Goal: Information Seeking & Learning: Check status

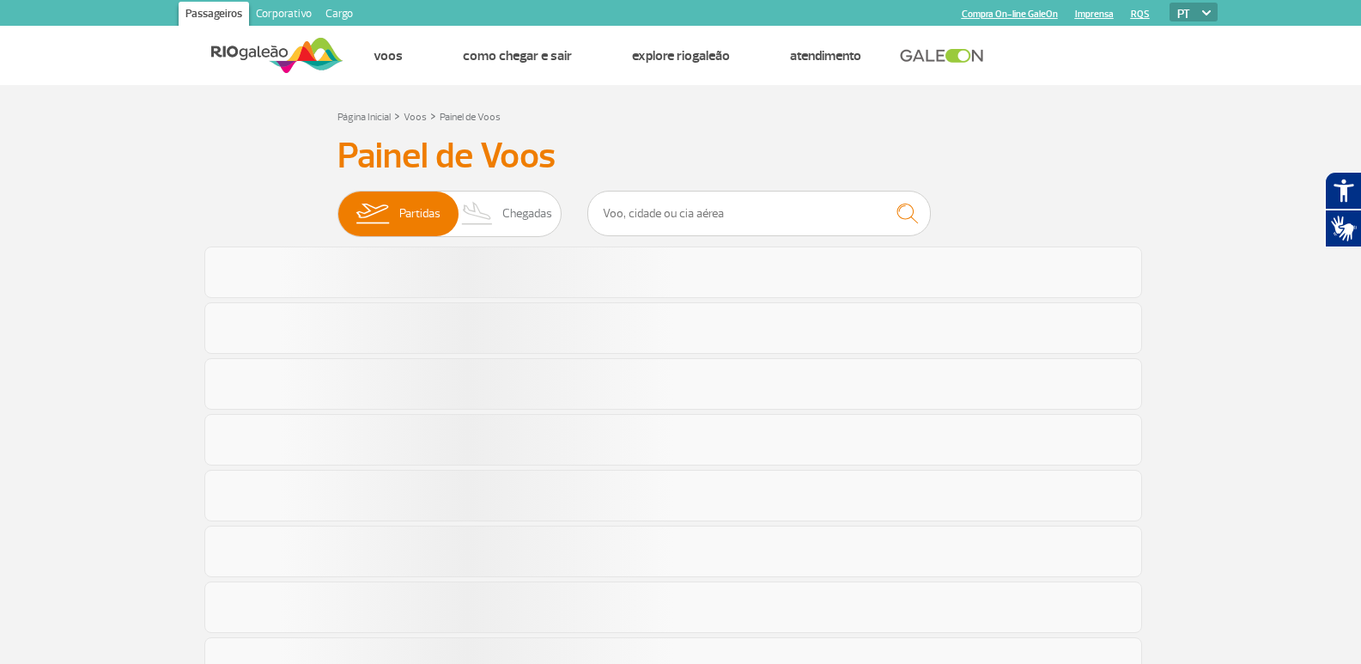
click at [508, 155] on h3 "Painel de Voos" at bounding box center [680, 156] width 687 height 43
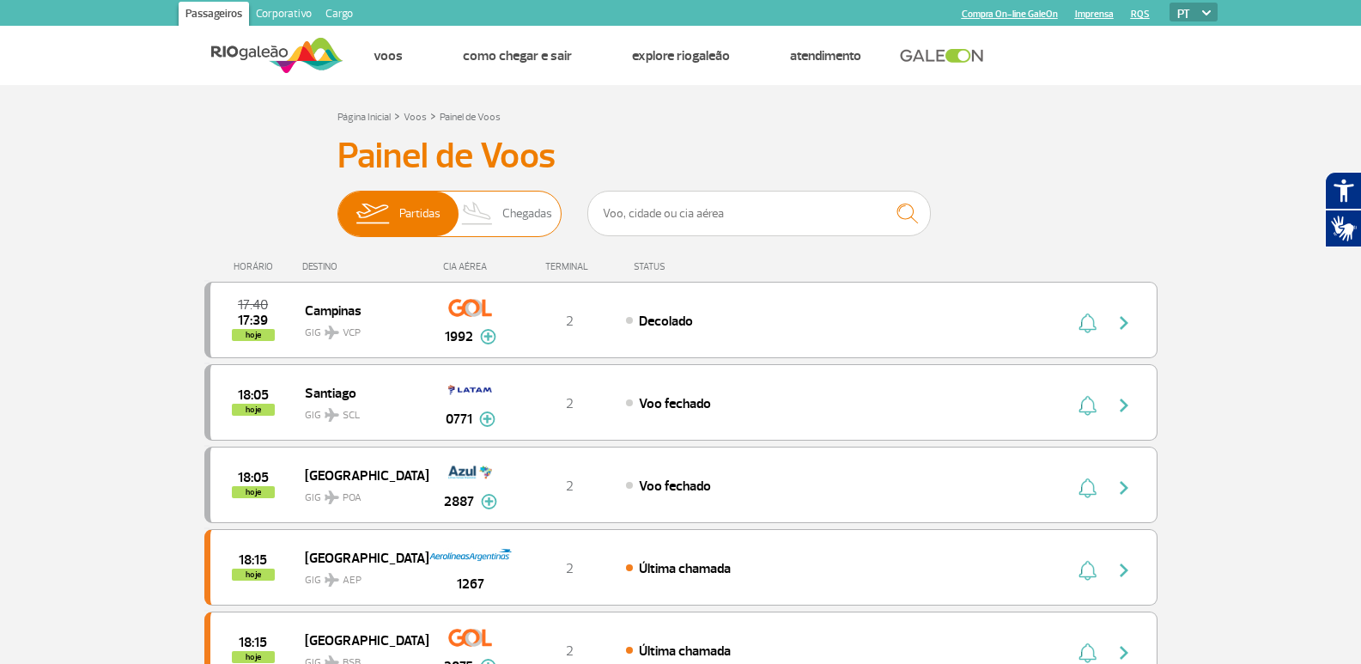
click at [504, 208] on span "Chegadas" at bounding box center [527, 214] width 50 height 45
click at [337, 205] on input "Partidas Chegadas" at bounding box center [337, 205] width 0 height 0
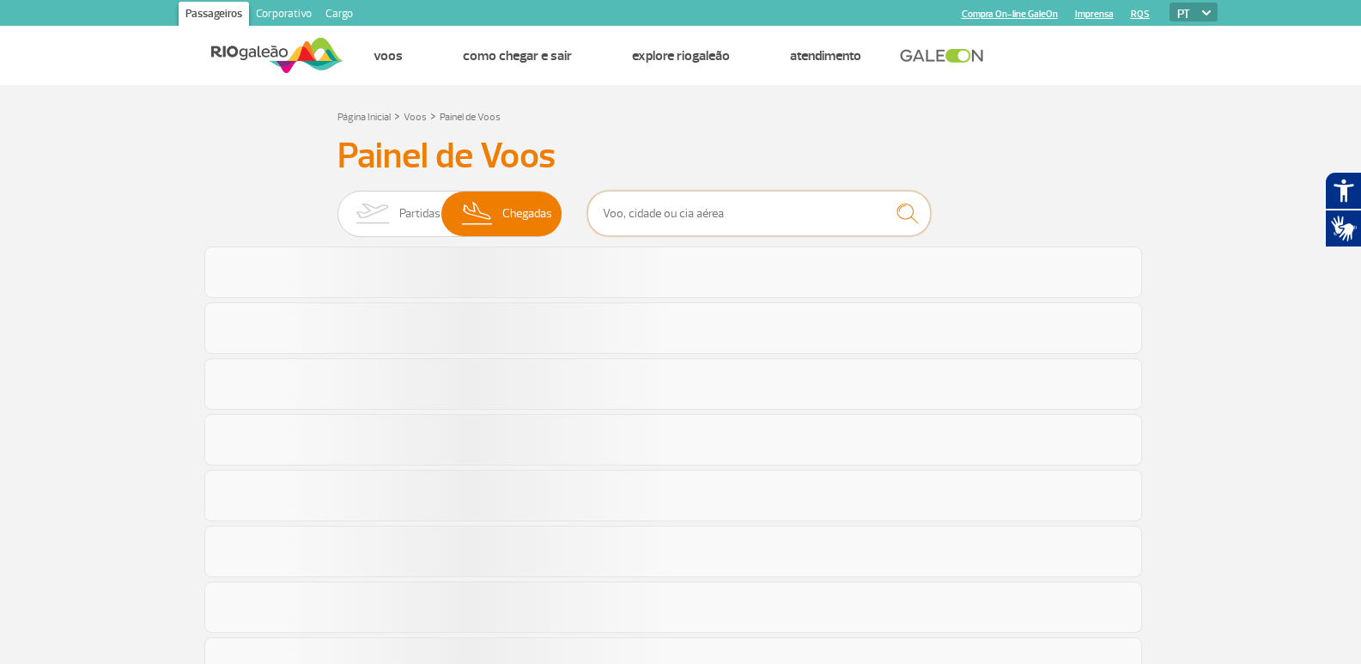
click at [678, 215] on input "text" at bounding box center [759, 214] width 344 height 46
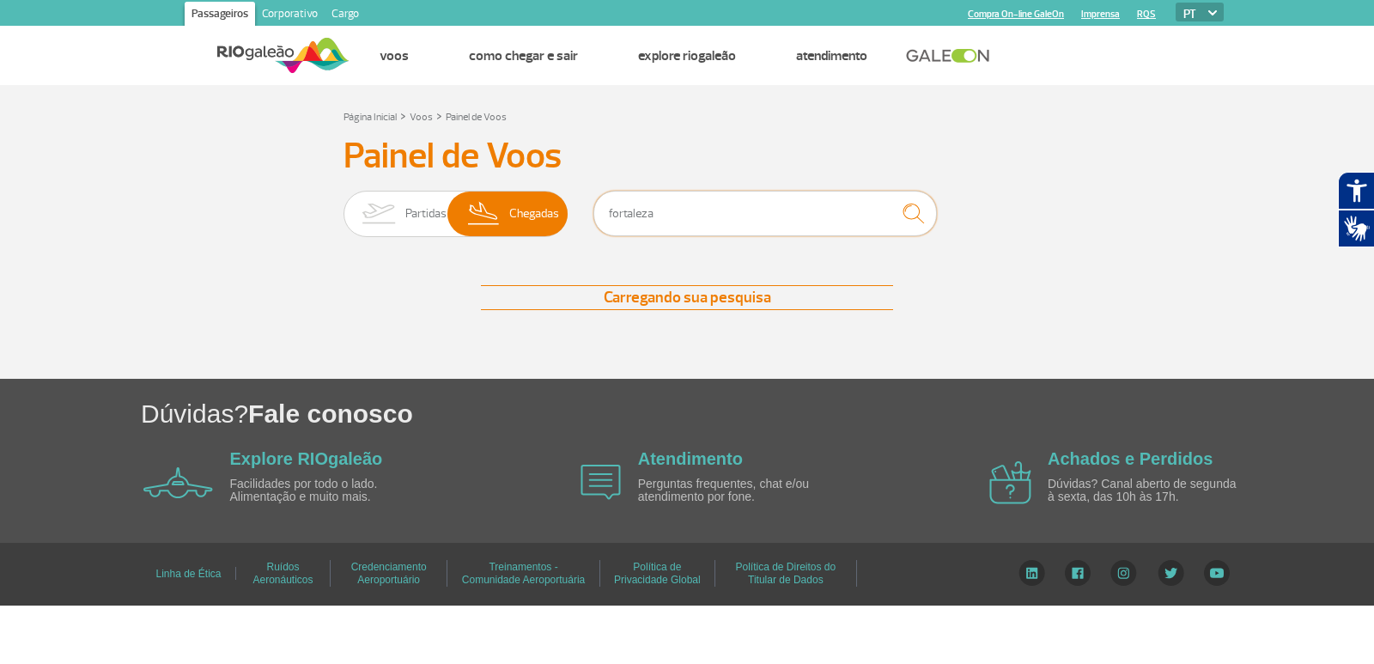
type input "fortaleza"
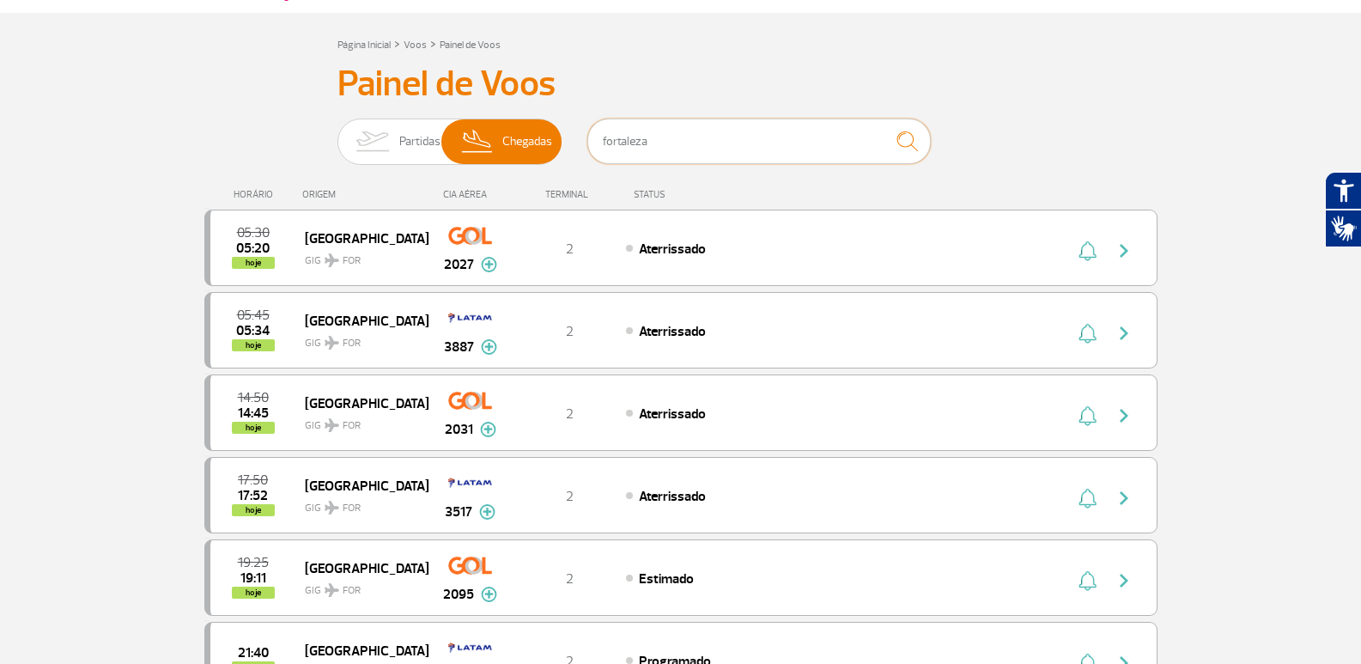
scroll to position [172, 0]
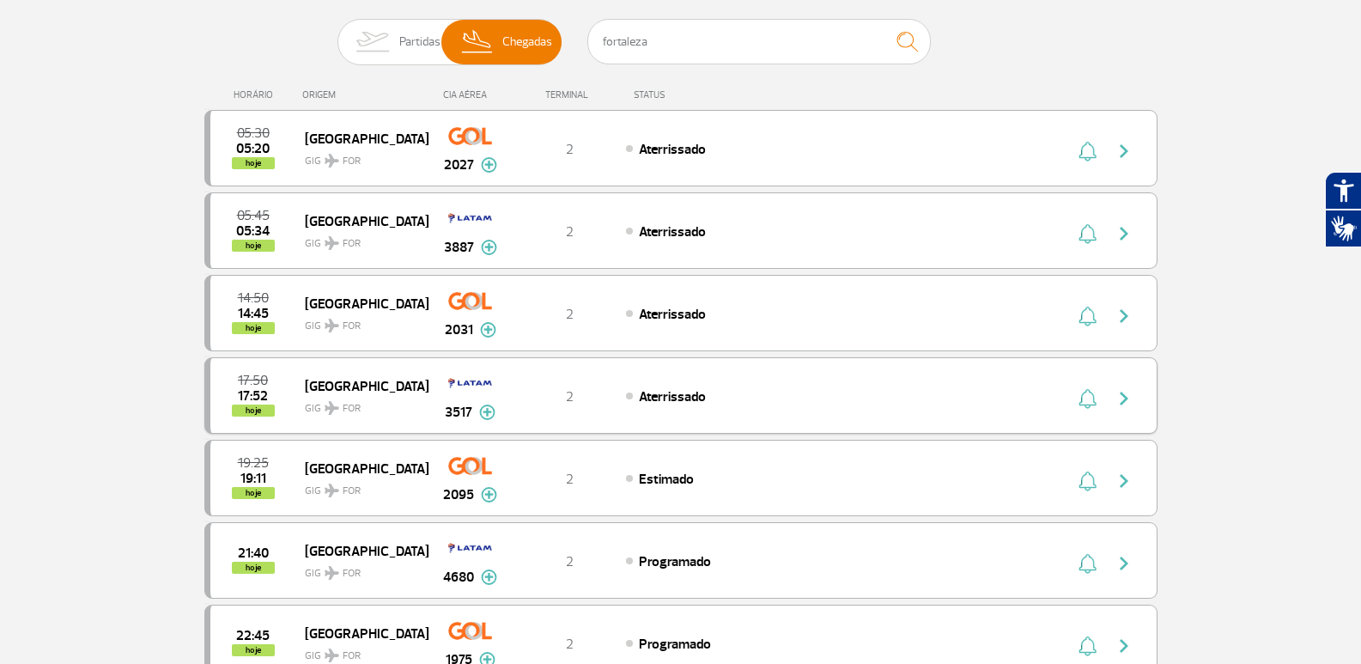
click at [1124, 391] on img "button" at bounding box center [1124, 398] width 21 height 21
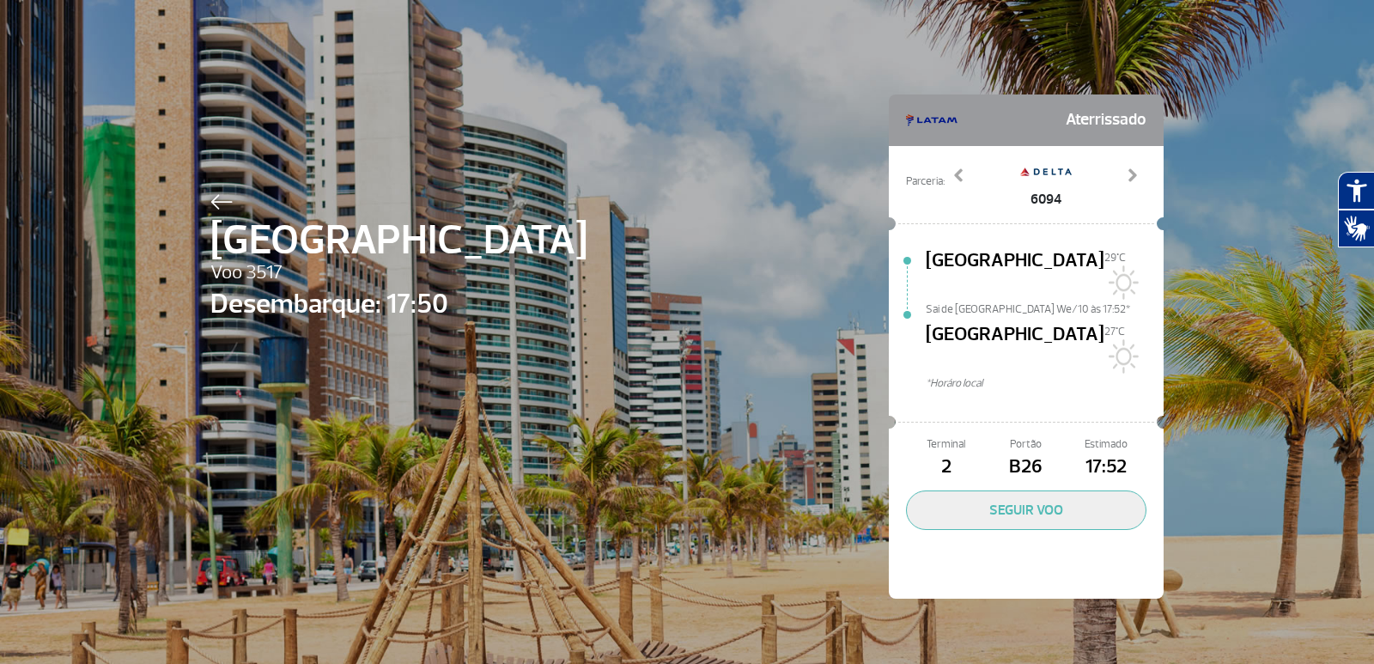
click at [203, 205] on div "Fortaleza Voo 3517 Desembarque: 17:50 Aterrissado Parceria: 5709 6008 6094 6129…" at bounding box center [687, 321] width 979 height 642
click at [217, 211] on span "[GEOGRAPHIC_DATA]" at bounding box center [398, 241] width 377 height 62
click at [216, 204] on img at bounding box center [221, 201] width 22 height 15
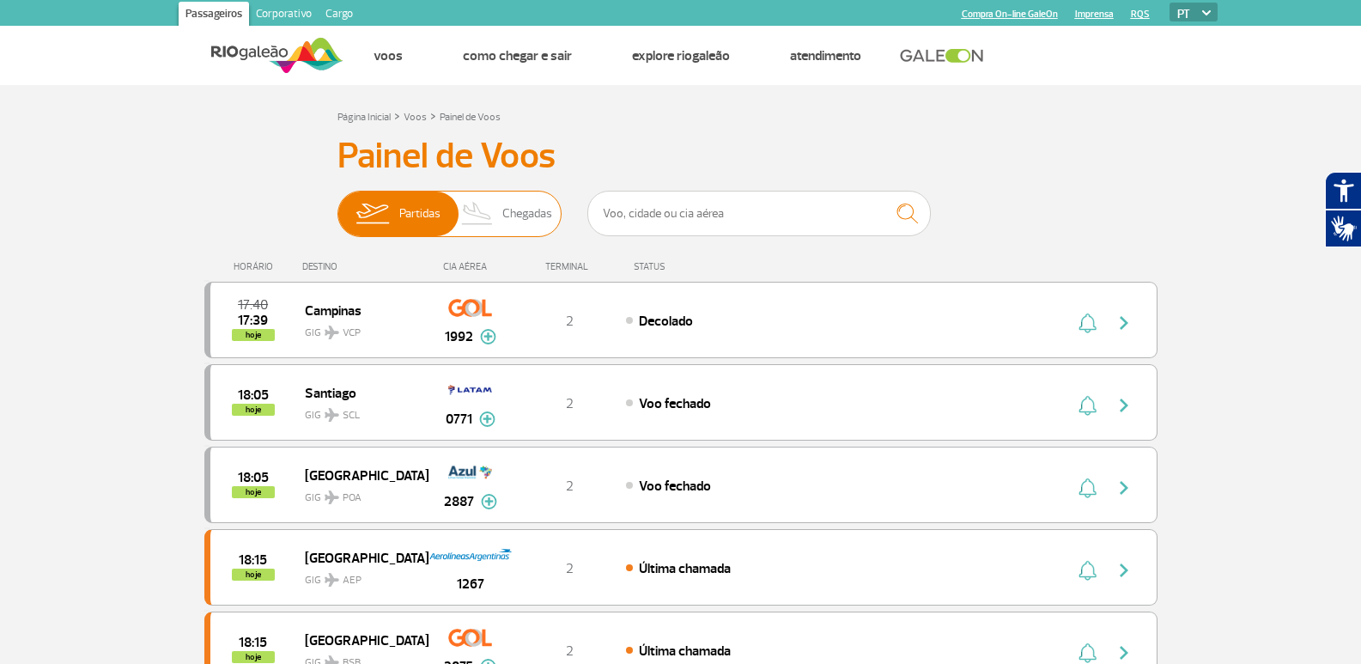
click at [524, 222] on span "Chegadas" at bounding box center [527, 214] width 50 height 45
click at [337, 205] on input "Partidas Chegadas" at bounding box center [337, 205] width 0 height 0
